Goal: Information Seeking & Learning: Learn about a topic

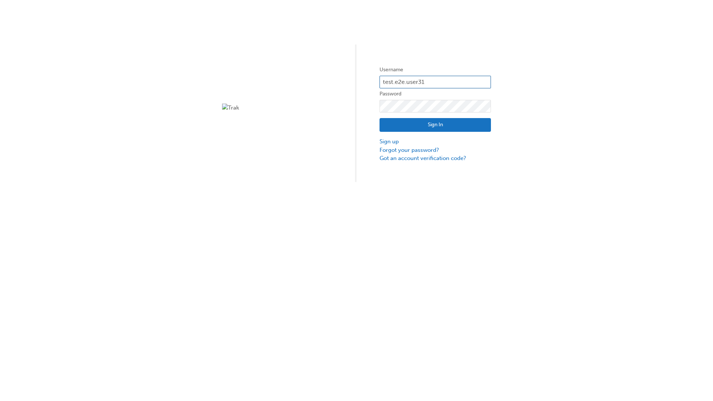
type input "test.e2e.user31"
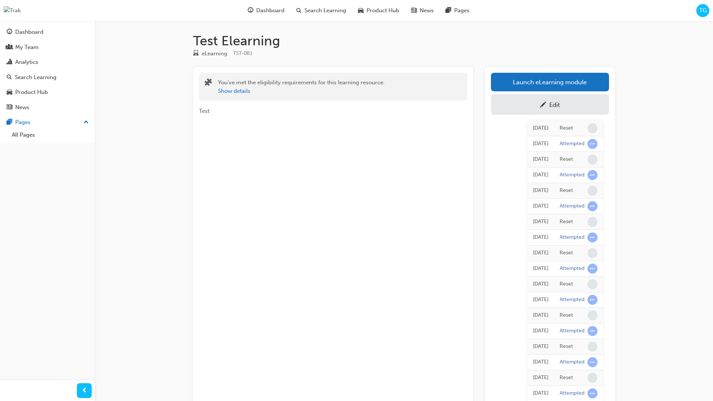
scroll to position [66, 0]
